Goal: Task Accomplishment & Management: Manage account settings

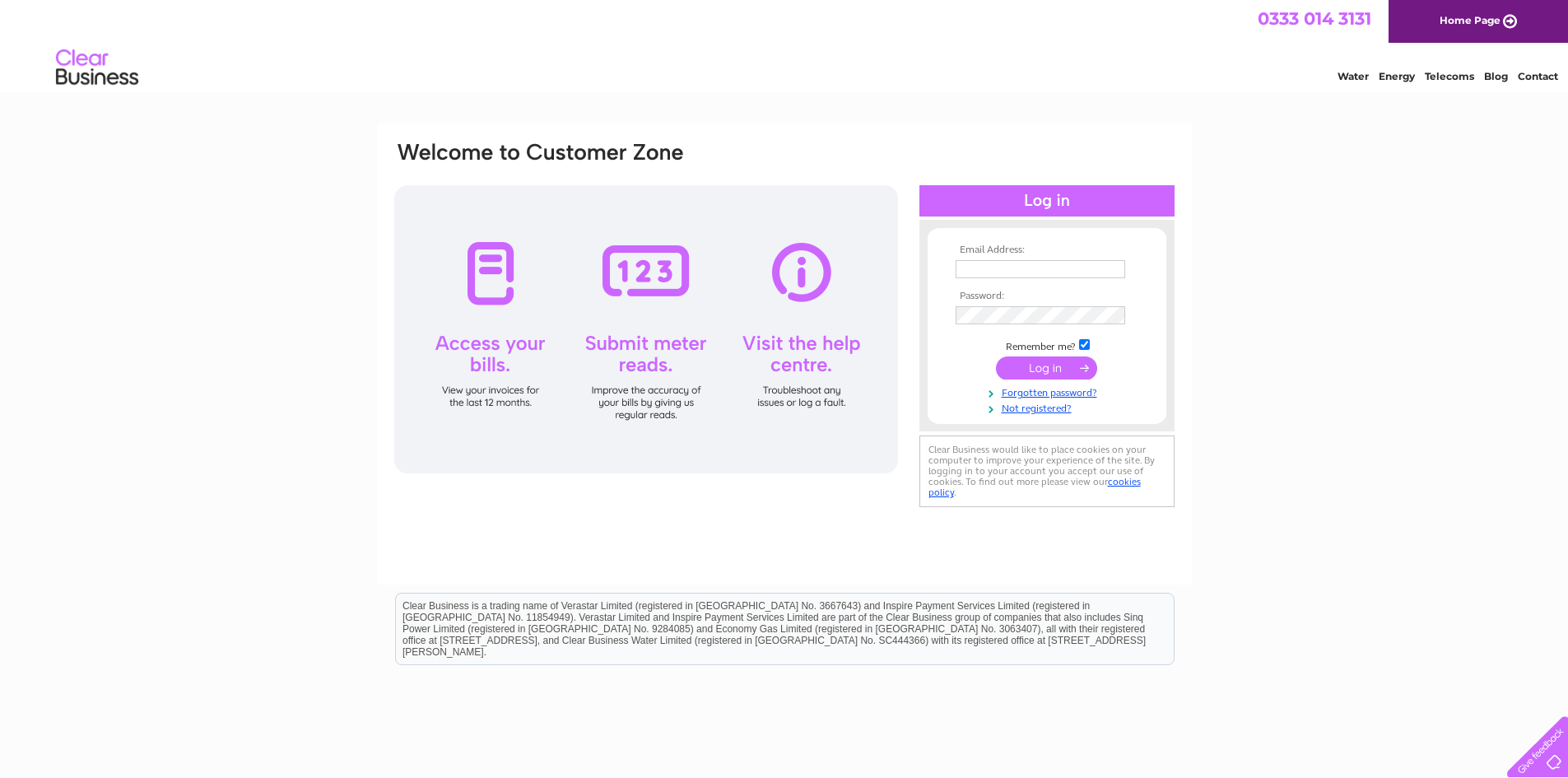
type input "stephen@artpewter.co.uk"
click at [1045, 357] on input "submit" at bounding box center [1046, 368] width 101 height 23
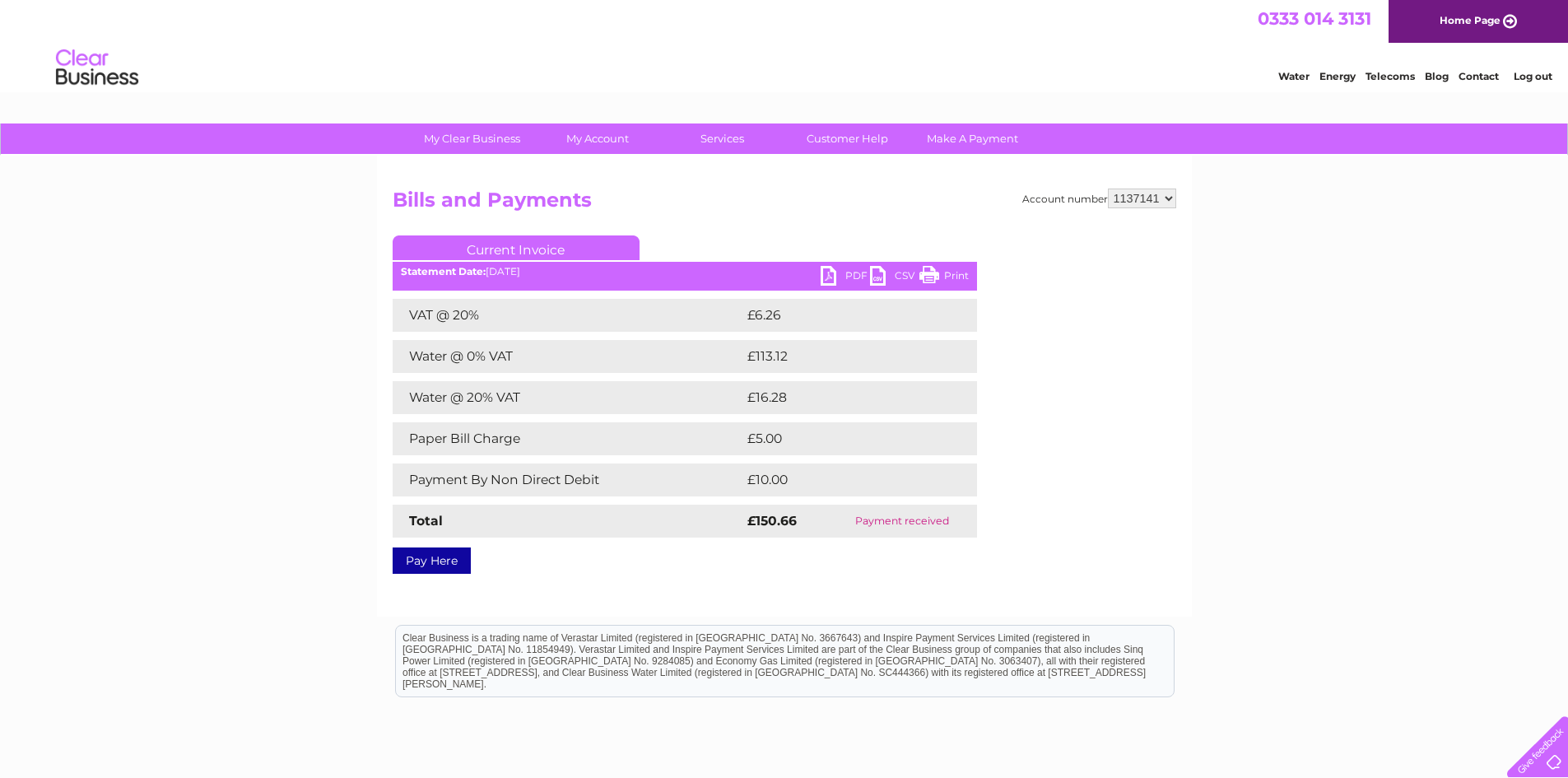
click at [537, 246] on link "Current Invoice" at bounding box center [516, 247] width 247 height 25
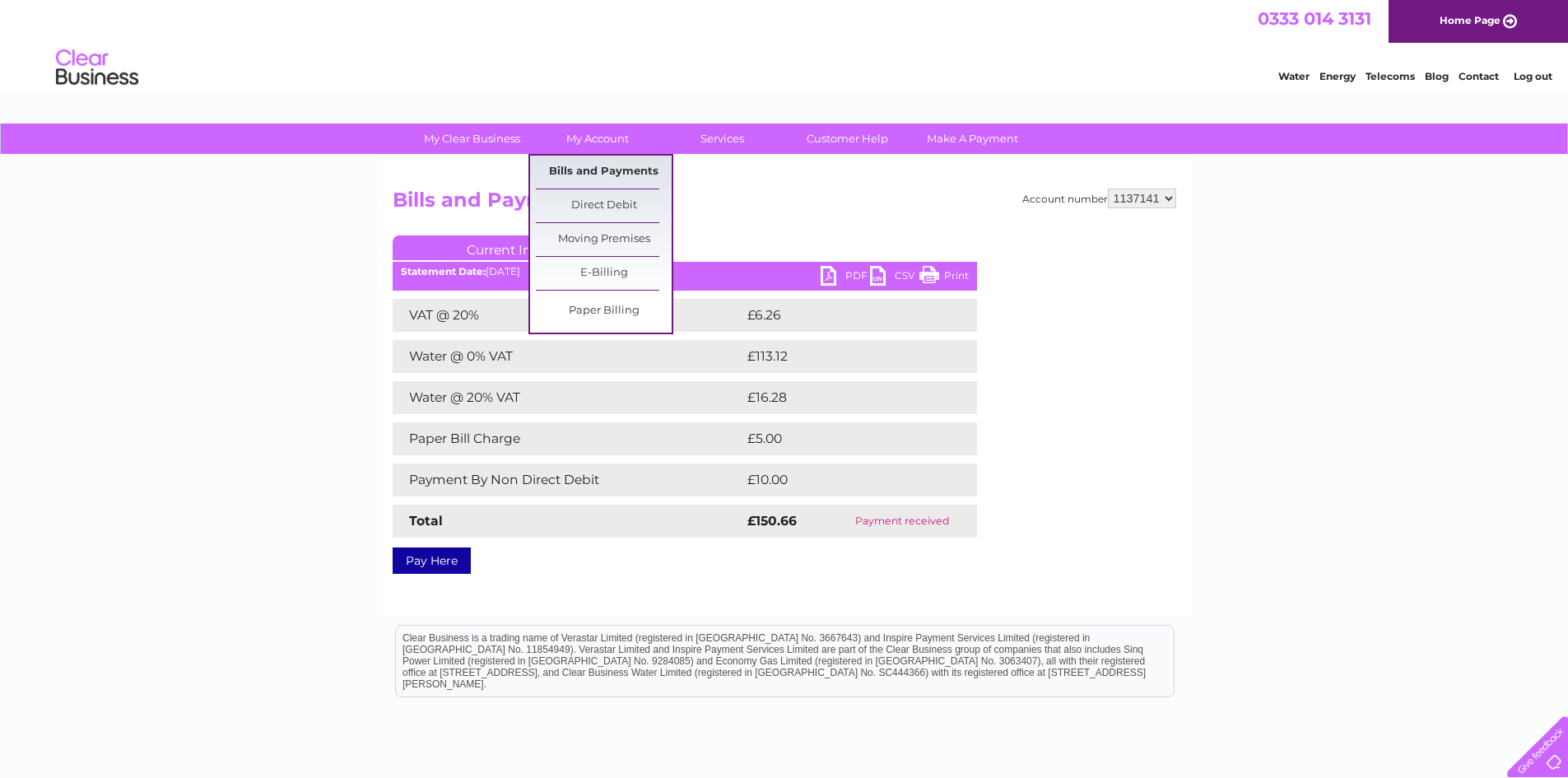
click at [601, 177] on link "Bills and Payments" at bounding box center [603, 172] width 136 height 33
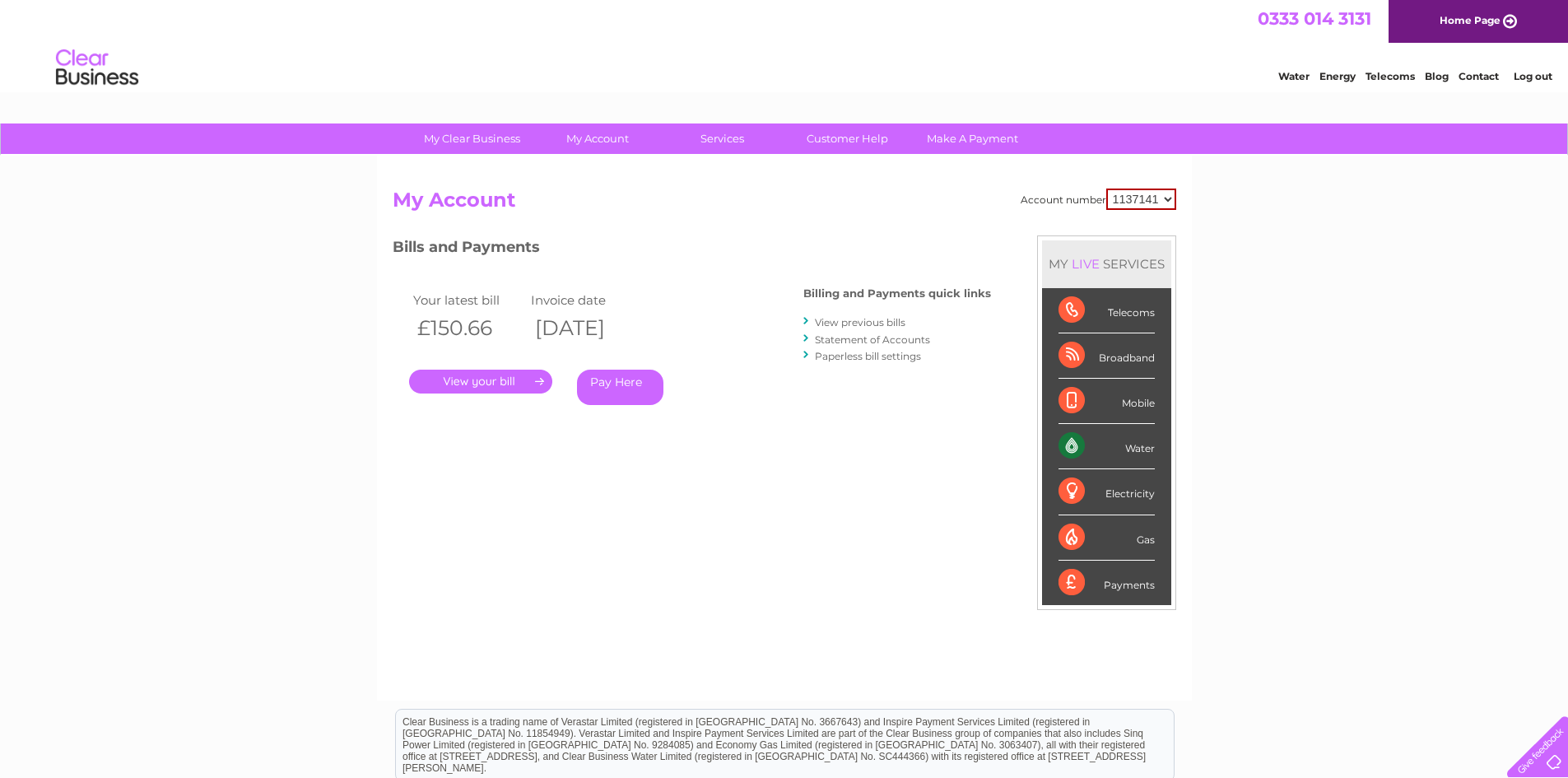
click at [493, 371] on link "." at bounding box center [481, 381] width 144 height 24
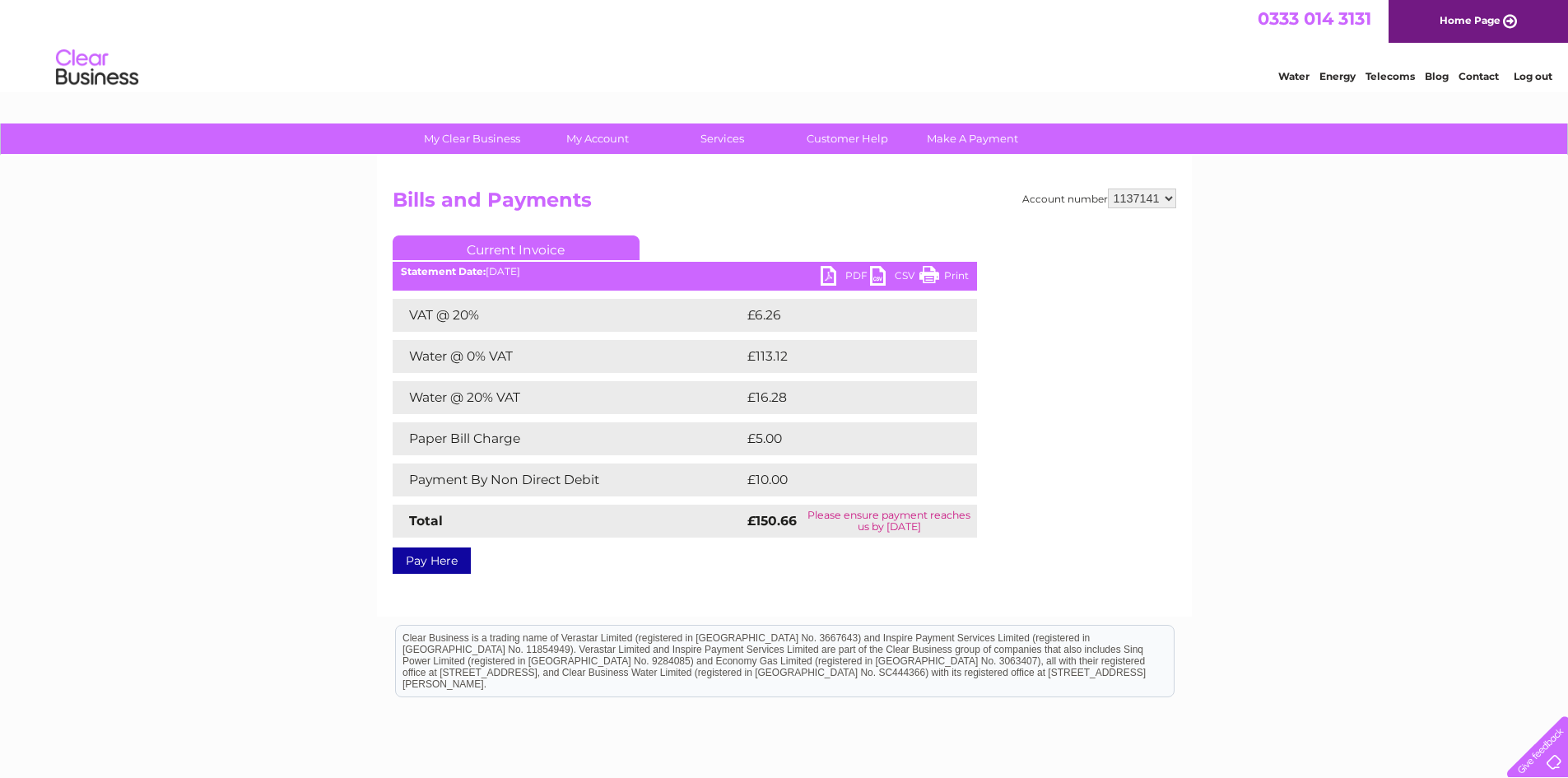
click at [954, 274] on link "Print" at bounding box center [944, 277] width 49 height 24
click at [853, 267] on link "PDF" at bounding box center [845, 277] width 49 height 24
